Goal: Find specific page/section: Find specific page/section

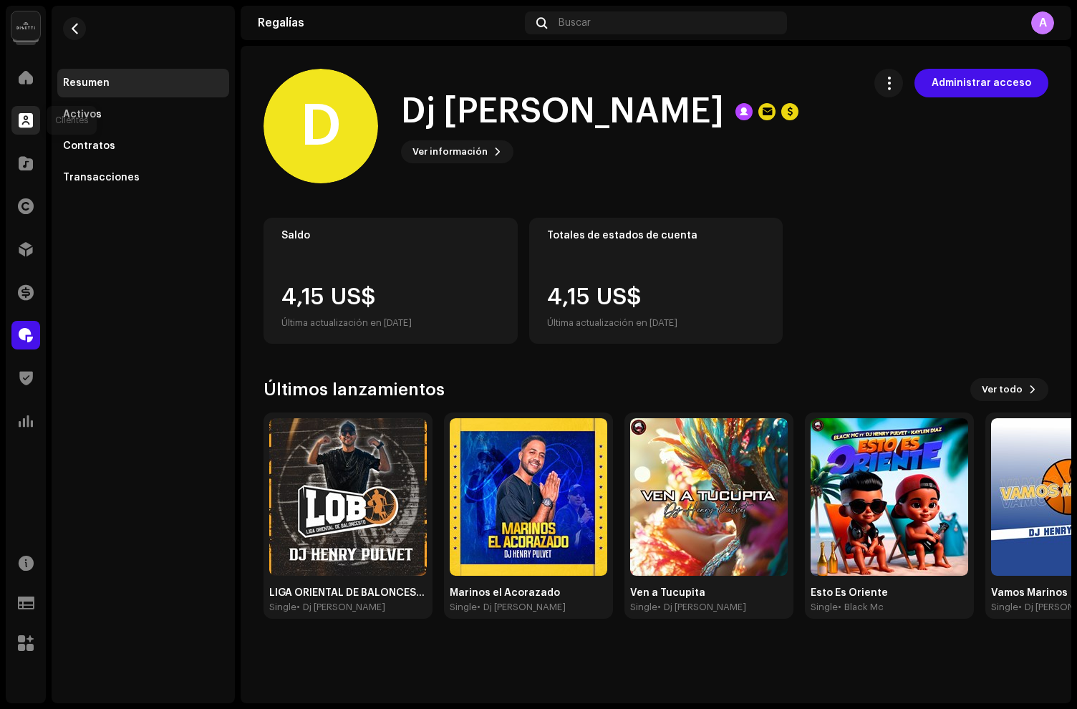
click at [19, 121] on span at bounding box center [26, 120] width 14 height 11
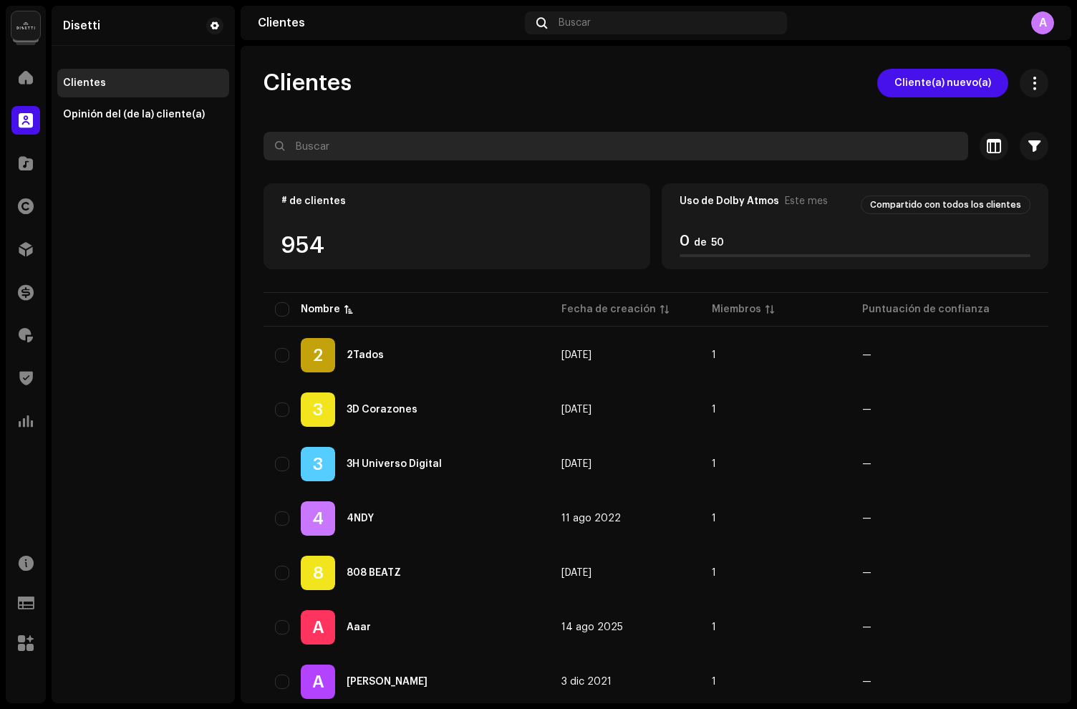
click at [314, 143] on input "text" at bounding box center [616, 146] width 705 height 29
paste input "Dj [PERSON_NAME]"
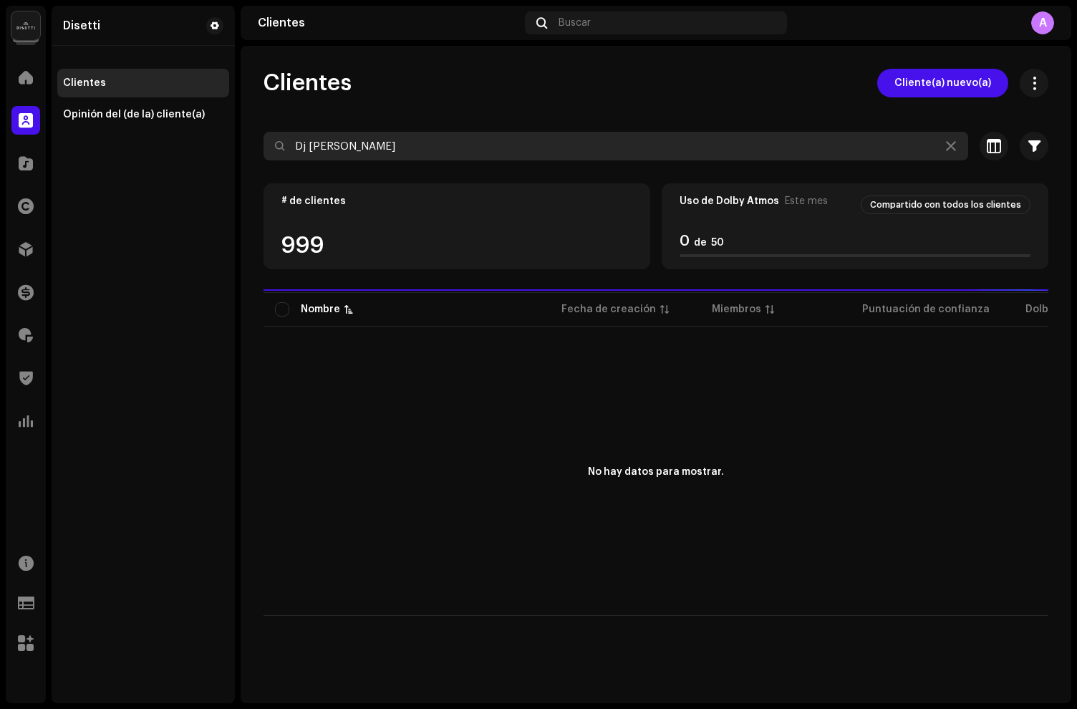
type input "Dj [PERSON_NAME]"
drag, startPoint x: 454, startPoint y: 152, endPoint x: 288, endPoint y: 114, distance: 170.5
click at [288, 114] on div "Clientes Cliente(a) nuevo(a) Dj [PERSON_NAME] Seleccionado 0 Deseleccionar todo…" at bounding box center [656, 342] width 831 height 547
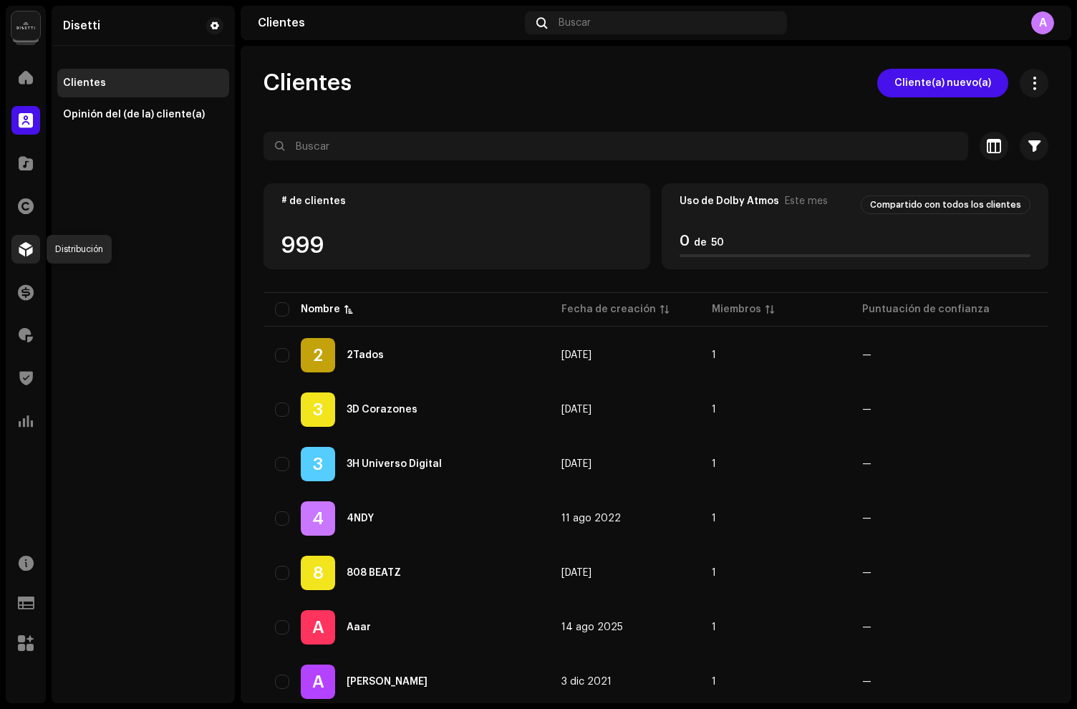
click at [29, 254] on span at bounding box center [26, 249] width 14 height 11
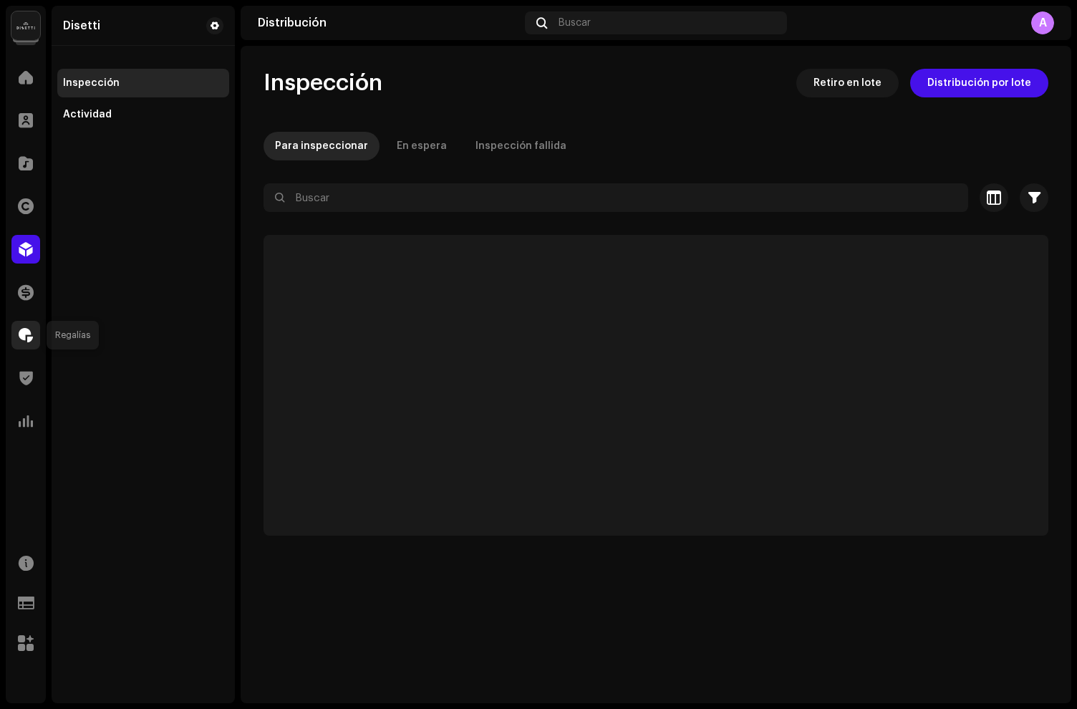
click at [25, 331] on span at bounding box center [26, 334] width 14 height 11
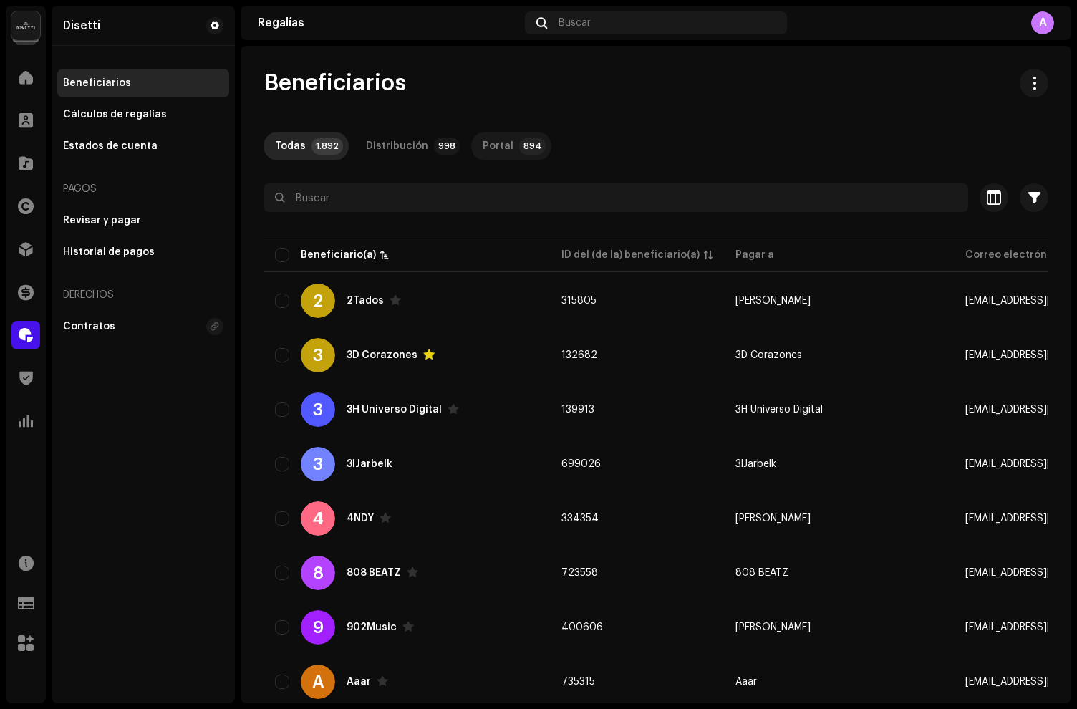
click at [499, 141] on div "Portal" at bounding box center [498, 146] width 31 height 29
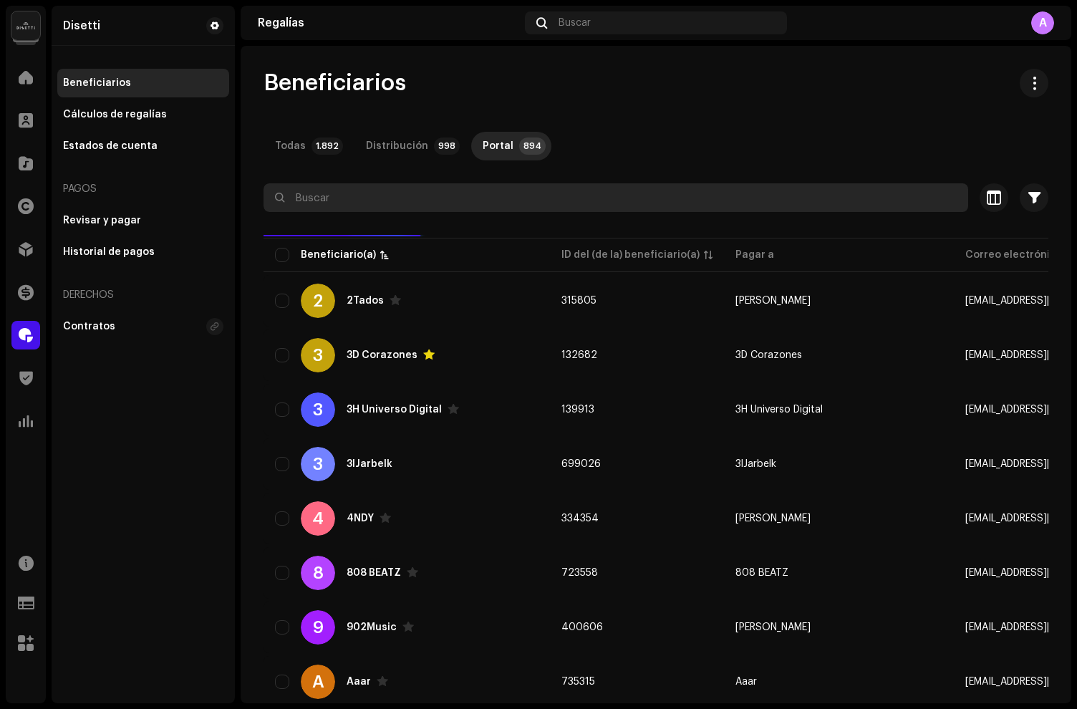
click at [410, 195] on input "text" at bounding box center [616, 197] width 705 height 29
paste input "Dj [PERSON_NAME]"
type input "Dj [PERSON_NAME]"
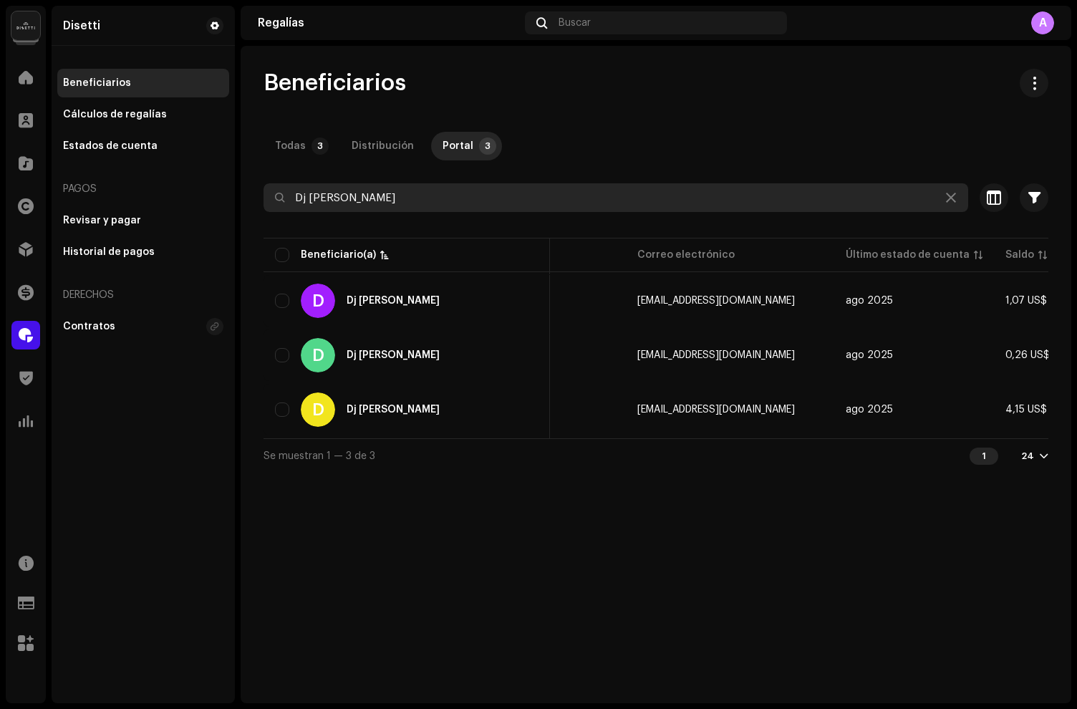
scroll to position [0, 580]
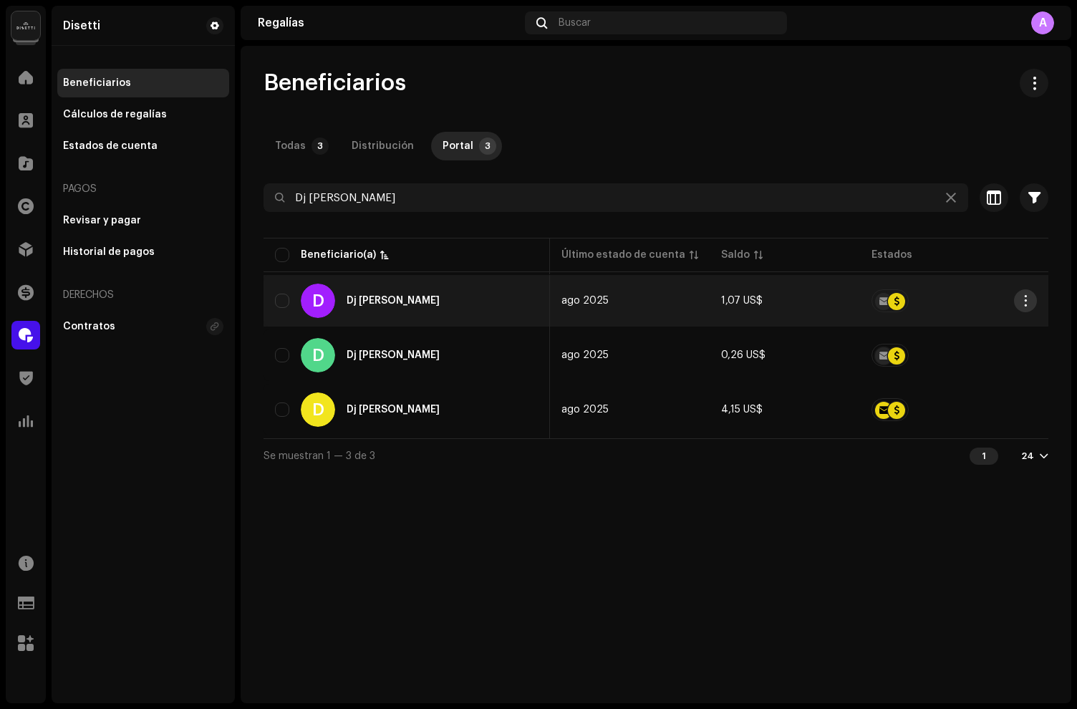
click at [1025, 292] on button "button" at bounding box center [1025, 300] width 23 height 23
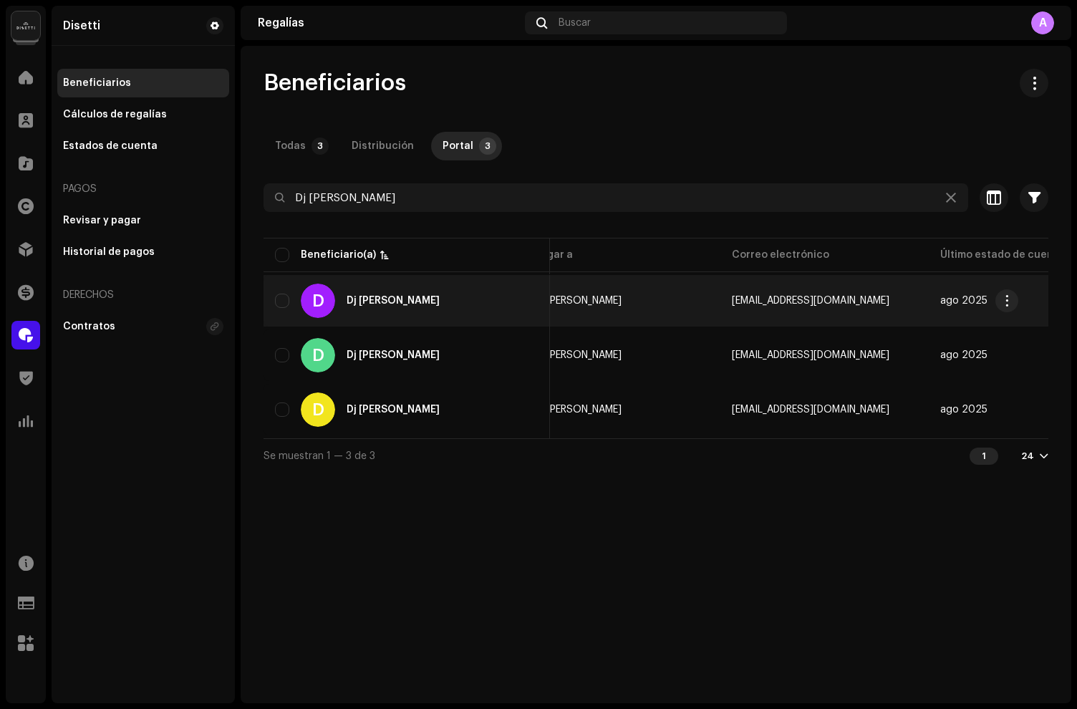
scroll to position [0, 0]
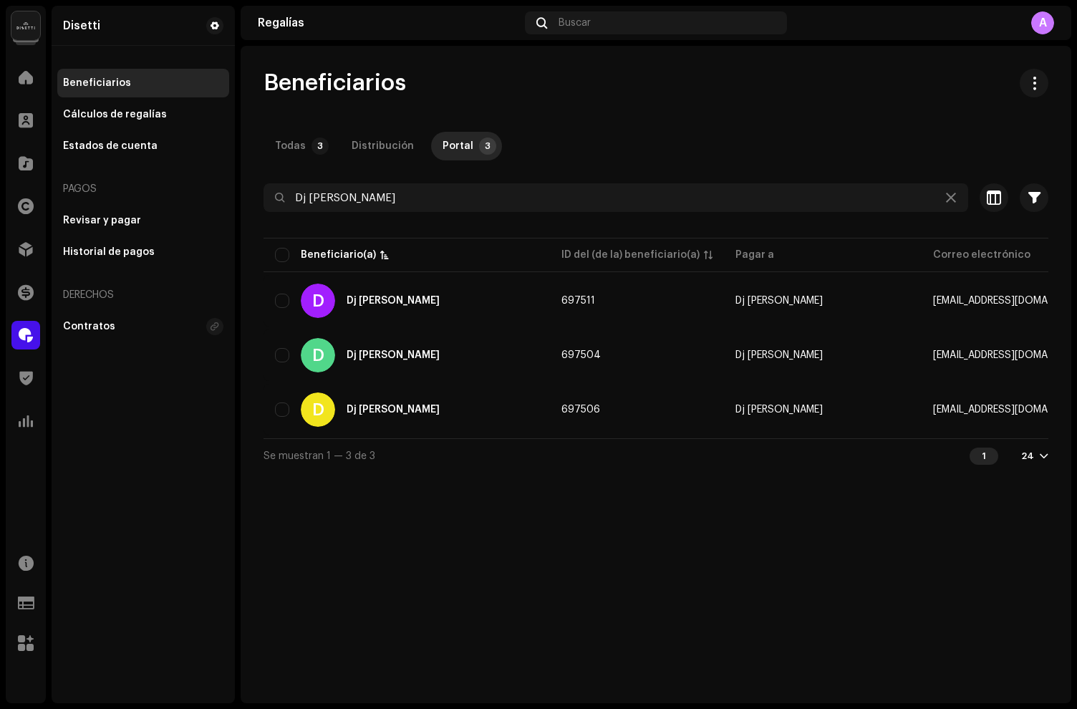
click at [801, 544] on div "Beneficiarios Todas 3 Distribución Portal 3 Dj [PERSON_NAME] Seleccionado 0 Sel…" at bounding box center [656, 375] width 831 height 658
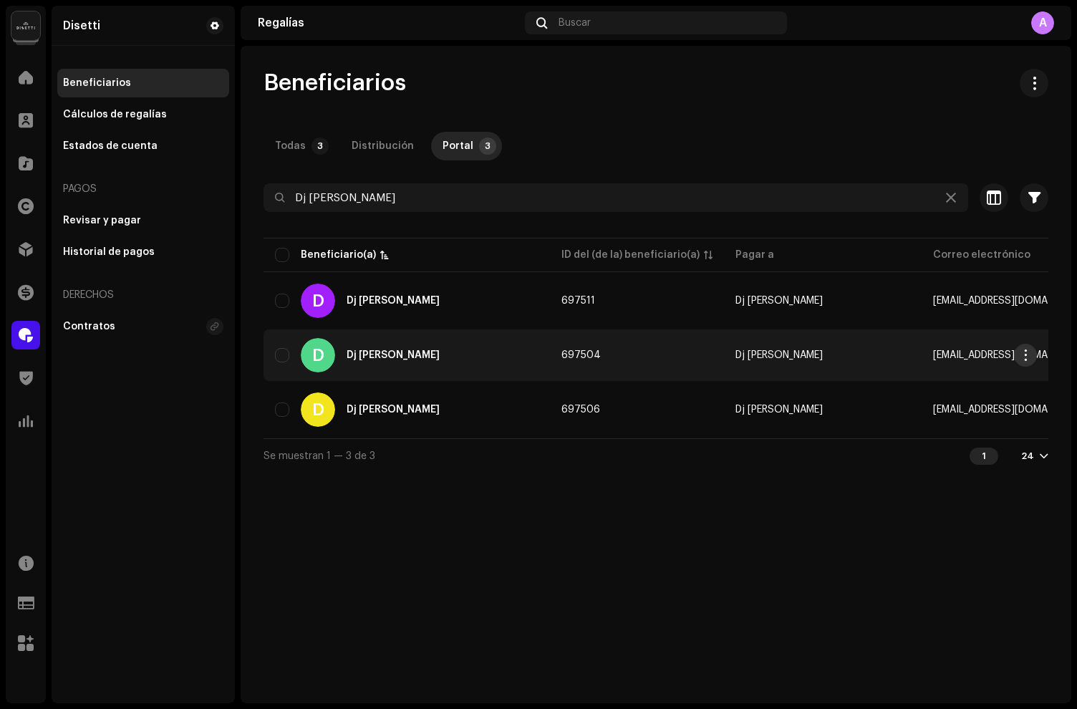
click at [1029, 356] on span "button" at bounding box center [1026, 355] width 11 height 11
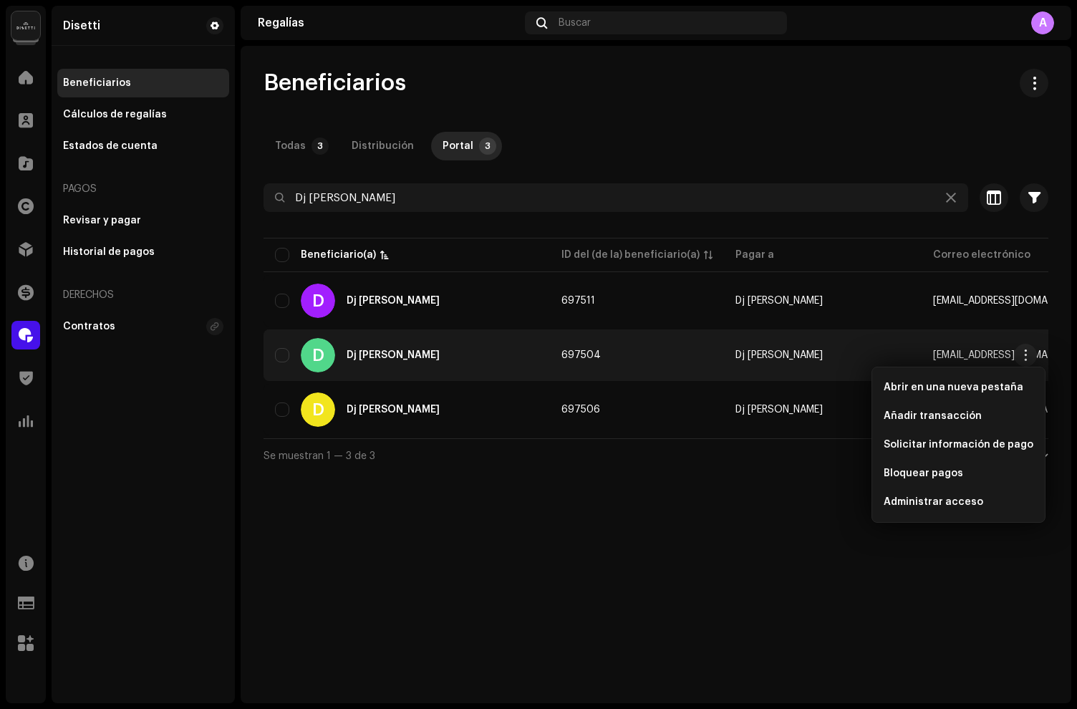
click at [602, 473] on div "Se muestran 1 — 3 de 3 1 24" at bounding box center [656, 455] width 785 height 34
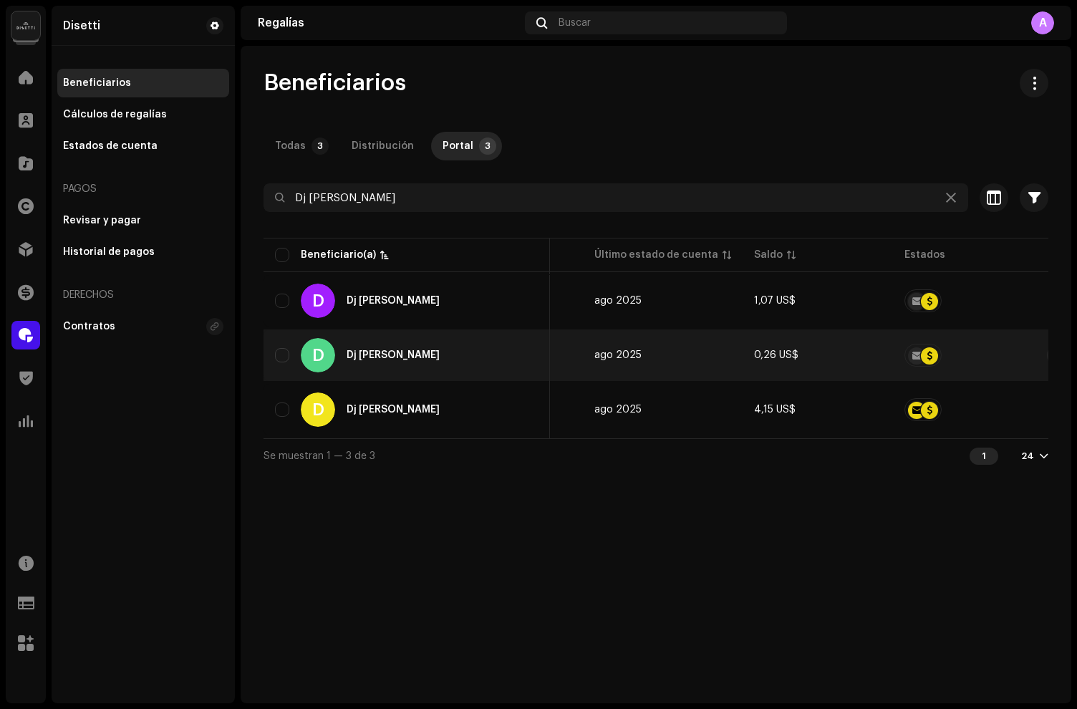
scroll to position [0, 580]
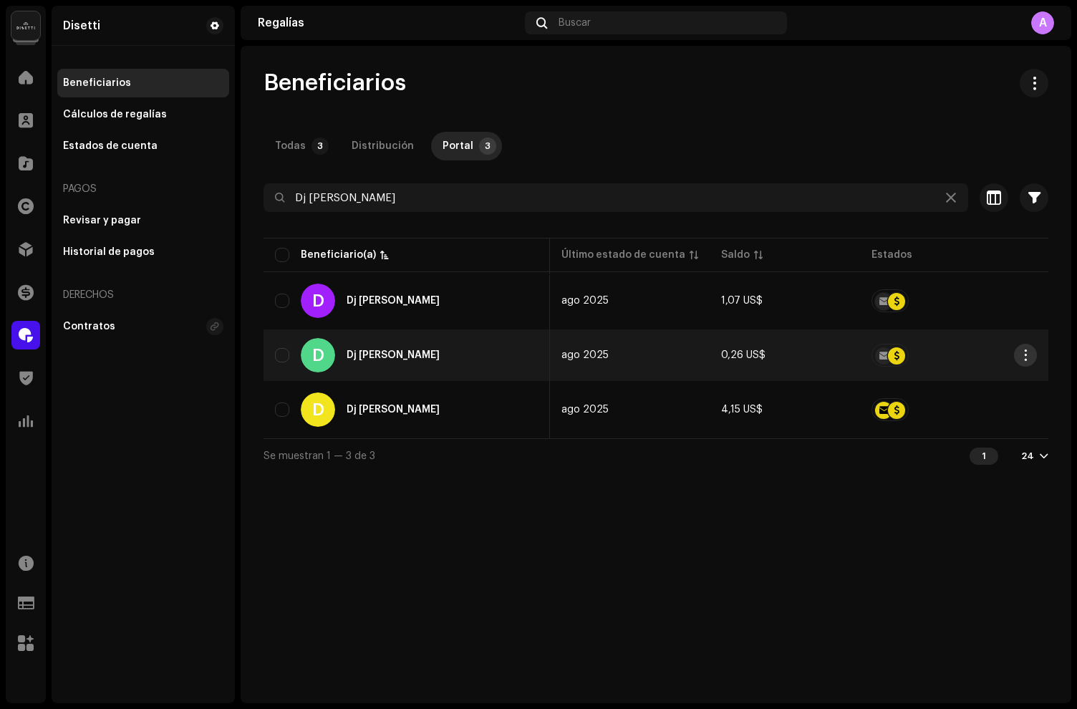
click at [1024, 357] on span "button" at bounding box center [1026, 355] width 11 height 11
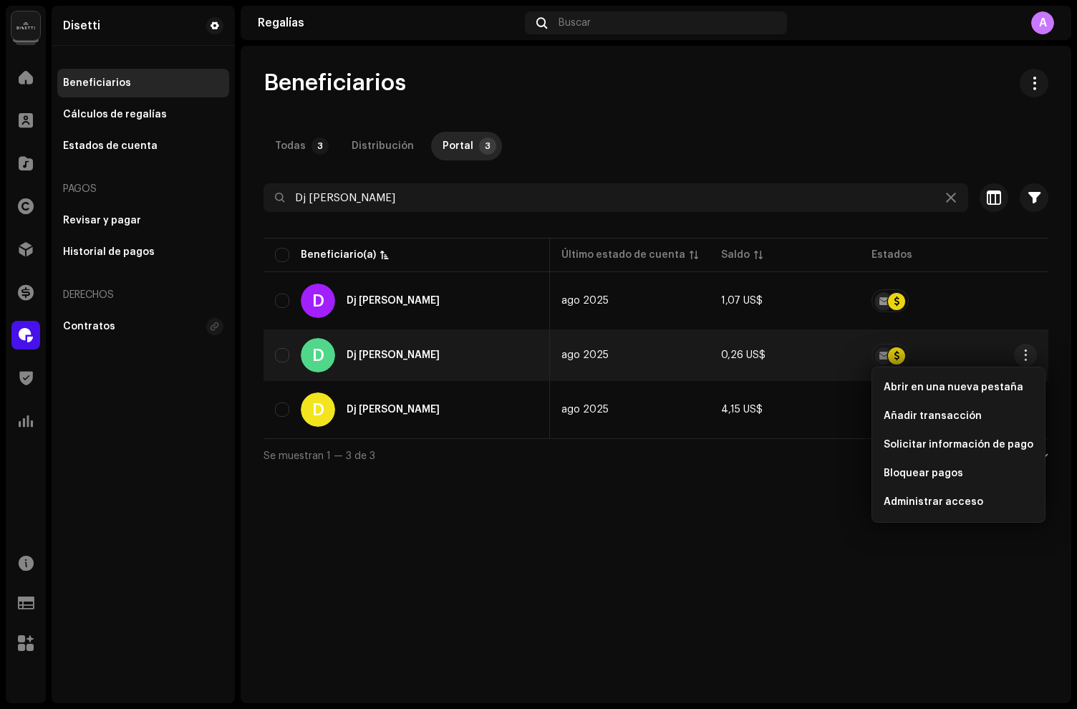
click at [740, 609] on div "Beneficiarios Todas 3 Distribución Portal 3 Dj [PERSON_NAME] Seleccionado 0 Sel…" at bounding box center [656, 375] width 831 height 658
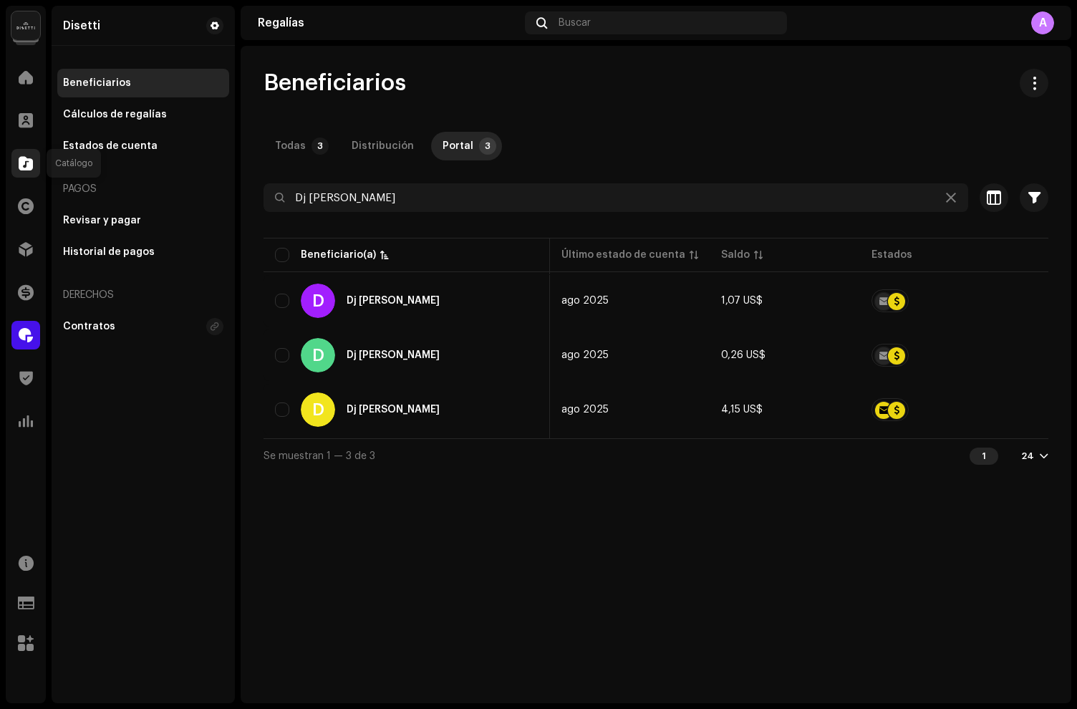
click at [23, 175] on div at bounding box center [25, 163] width 29 height 29
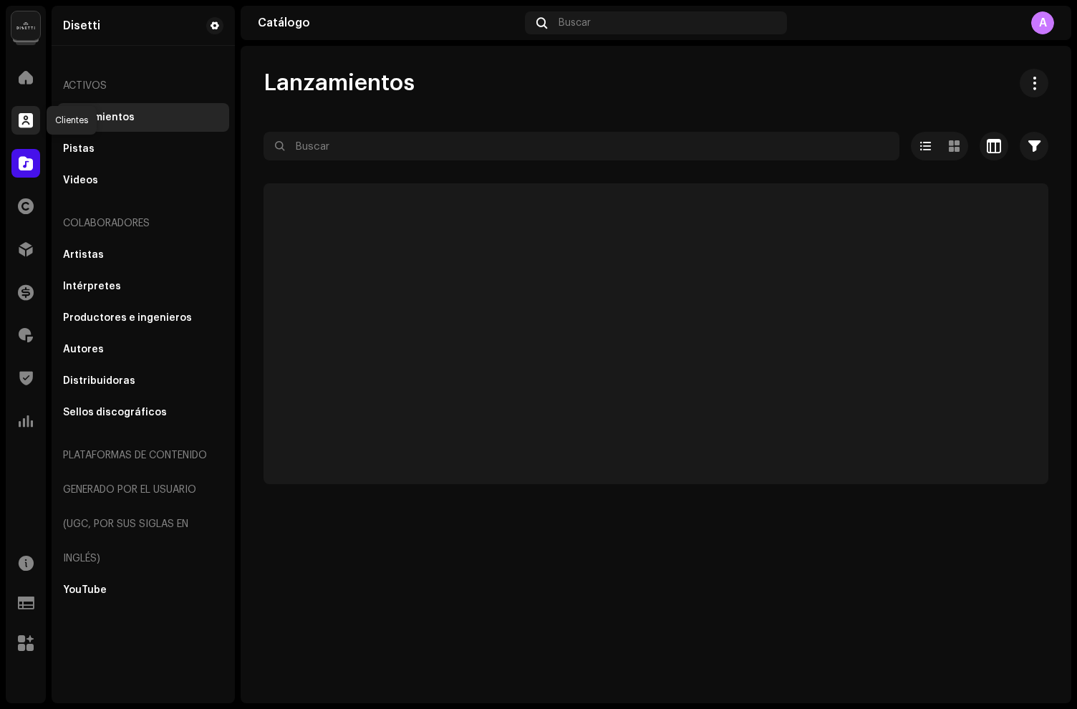
click at [31, 125] on span at bounding box center [26, 120] width 14 height 11
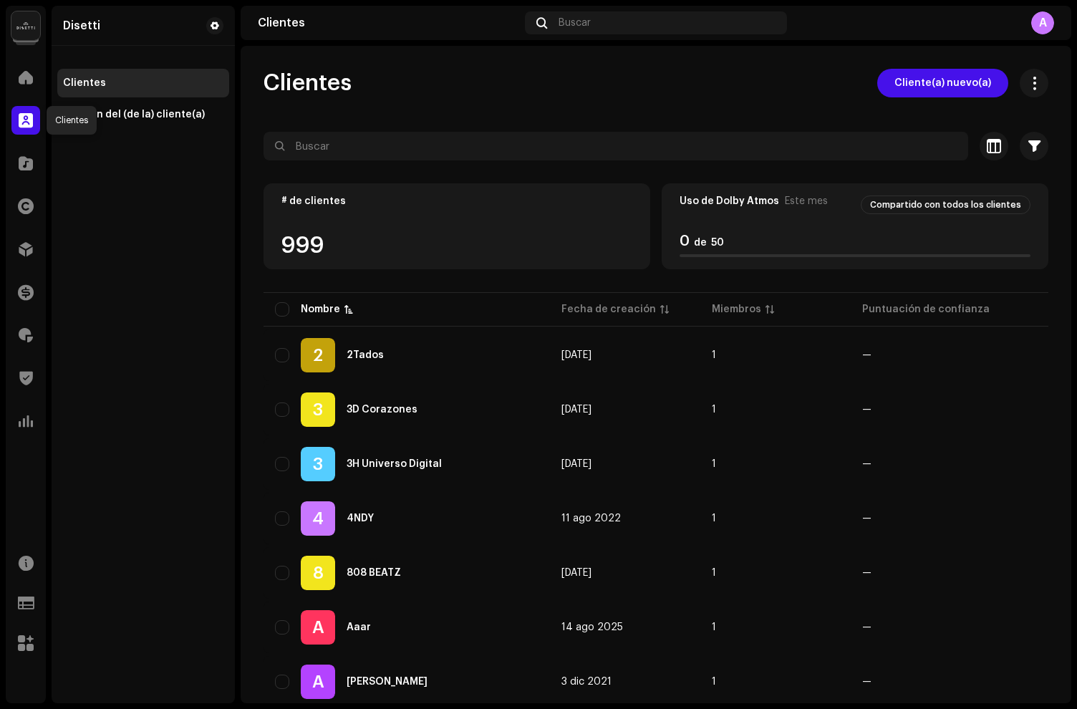
click at [35, 120] on div at bounding box center [25, 120] width 29 height 29
click at [27, 161] on span at bounding box center [26, 163] width 14 height 11
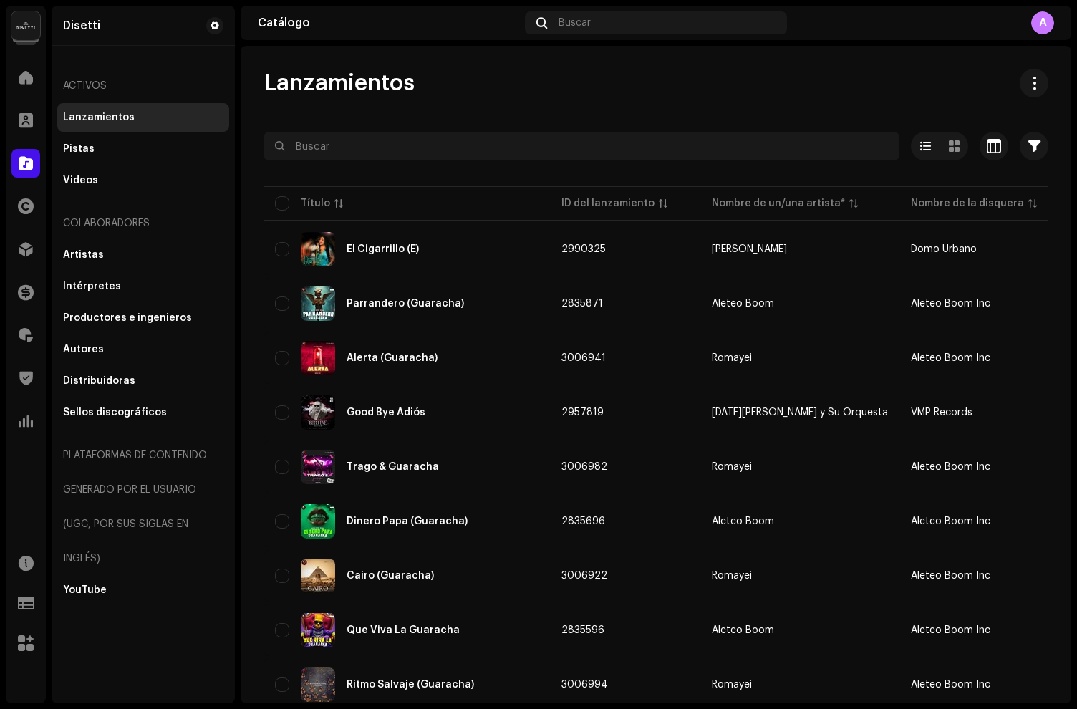
drag, startPoint x: 1006, startPoint y: 44, endPoint x: 933, endPoint y: 39, distance: 74.0
click at [1006, 44] on navigation-topbar "Catálogo Buscar A" at bounding box center [656, 26] width 831 height 40
click at [1044, 27] on div "A" at bounding box center [1042, 22] width 23 height 23
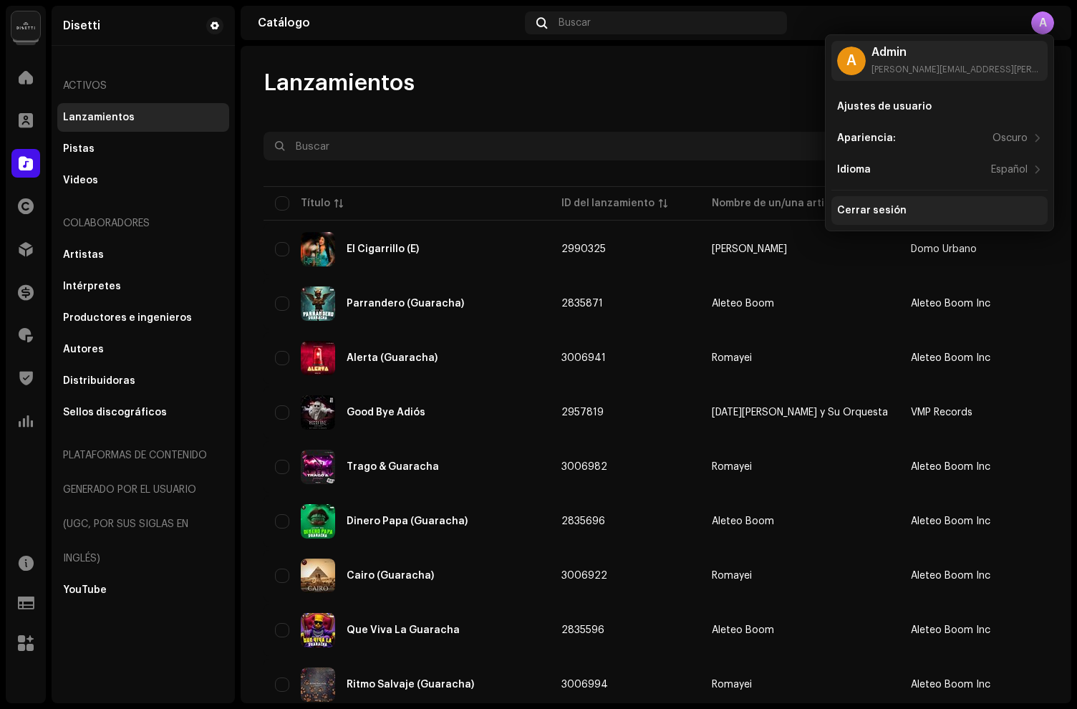
click at [886, 203] on div "Cerrar sesión" at bounding box center [940, 210] width 216 height 29
